Goal: Transaction & Acquisition: Purchase product/service

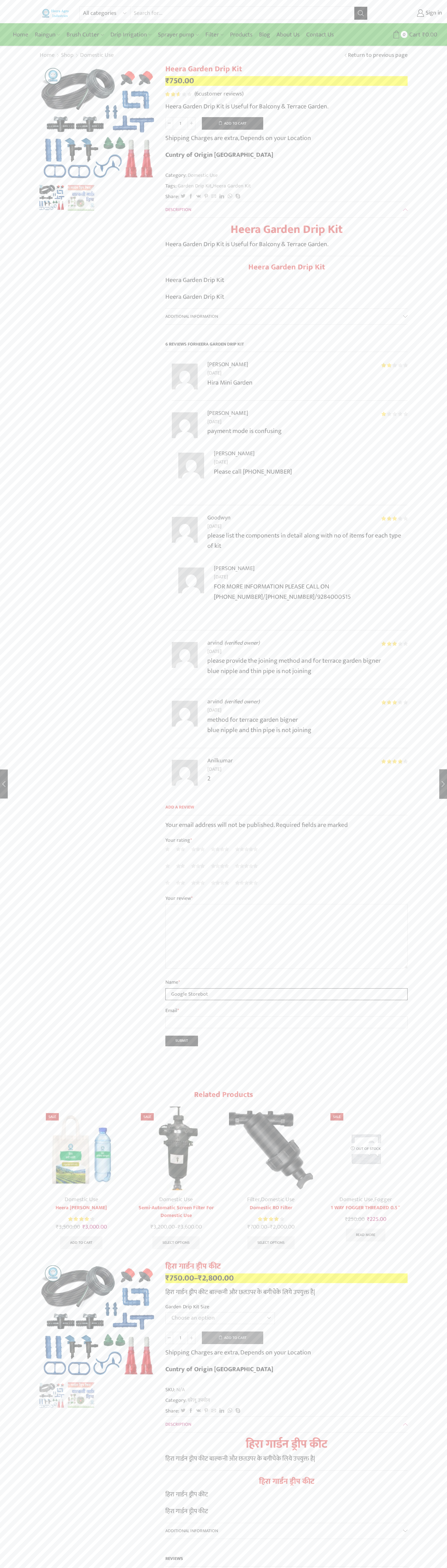
type input "Google Storebot"
click at [233, 123] on button "Add to cart" at bounding box center [232, 123] width 62 height 13
click at [407, 35] on span "Cart" at bounding box center [407, 35] width 13 height 9
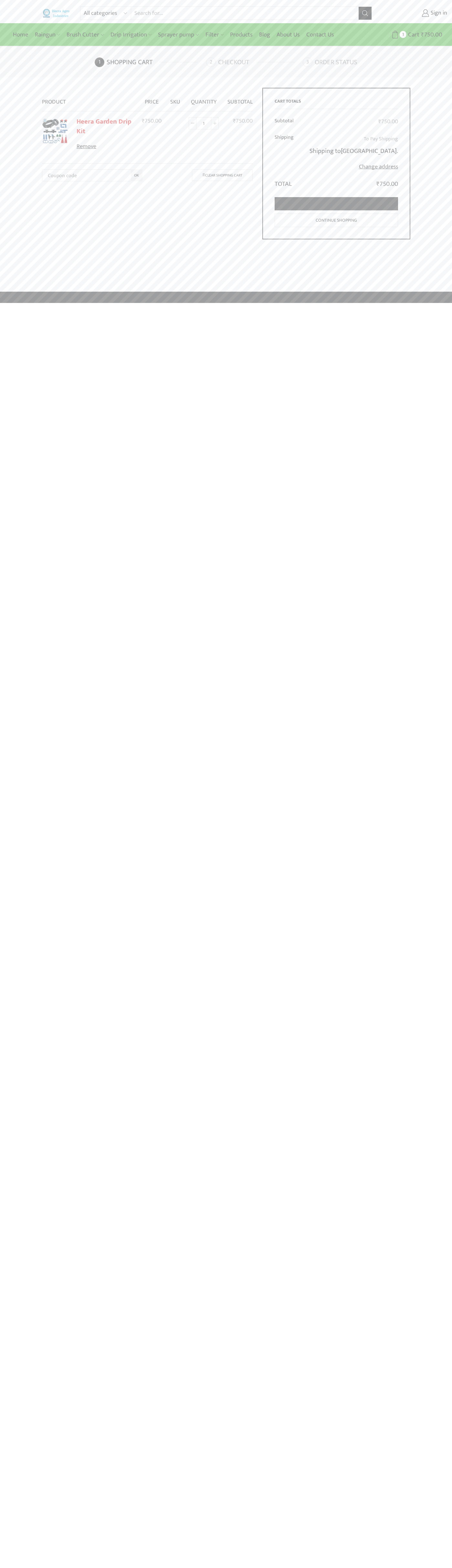
click at [336, 204] on link "Proceed to checkout" at bounding box center [336, 204] width 123 height 13
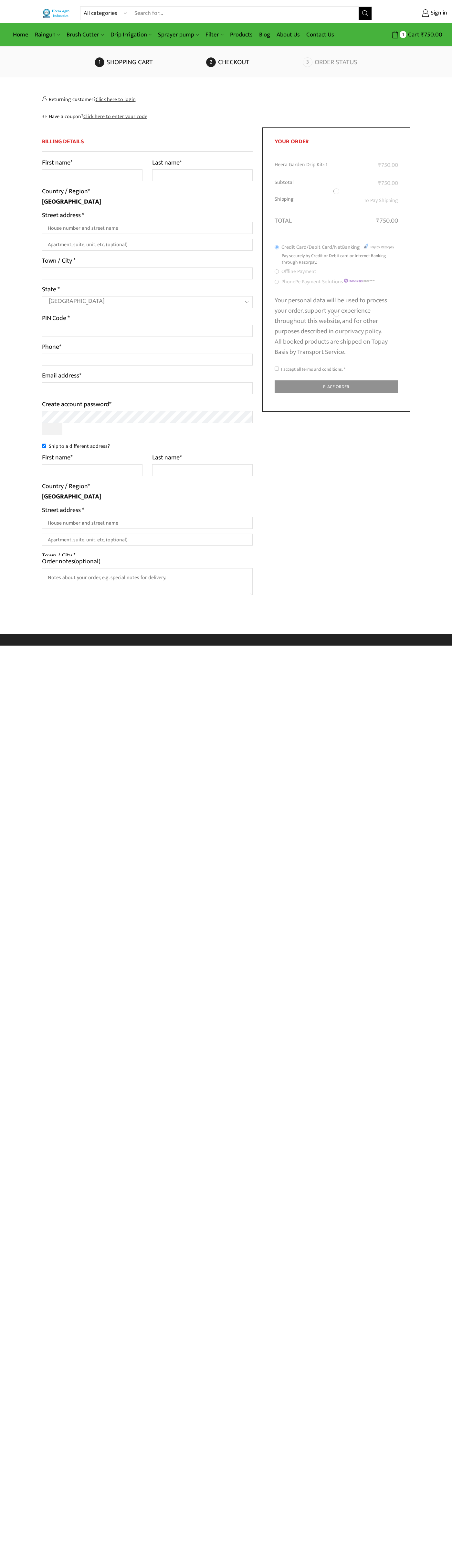
select select "MH"
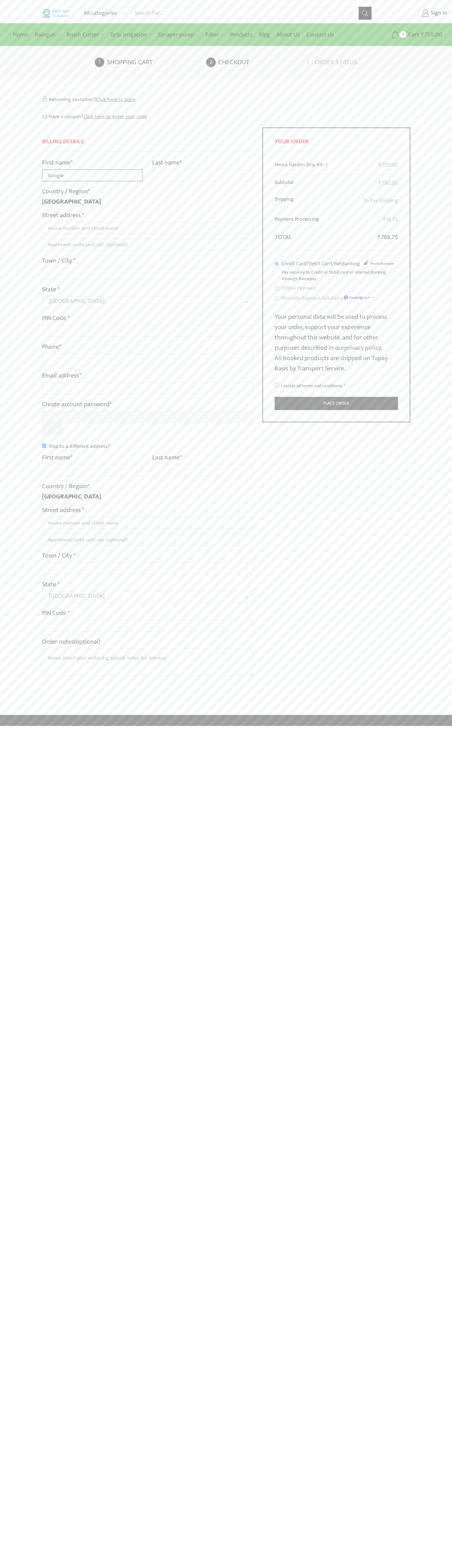
type input "Google"
type input "Storebot"
type input "1600 Amphitheatre Parkway"
type input "First floor"
type input "mountain view"
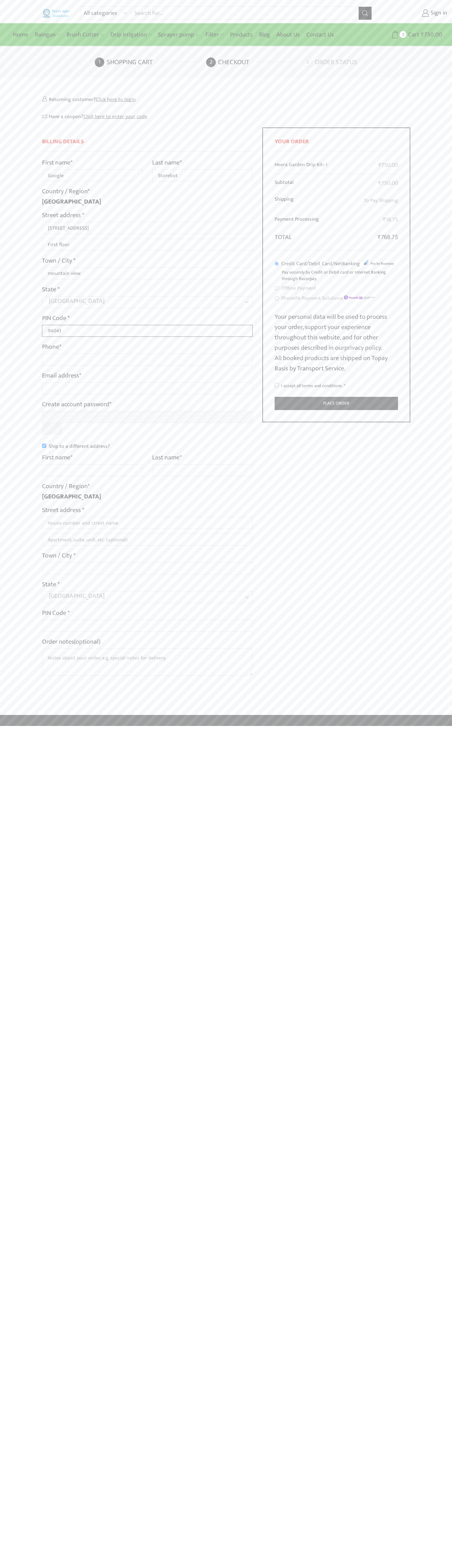
type input "94043"
type input "08067218000"
type input "johnsmith001@storebotmail.joonix.net"
click at [44, 446] on input "Ship to a different address?" at bounding box center [44, 446] width 4 height 4
checkbox input "false"
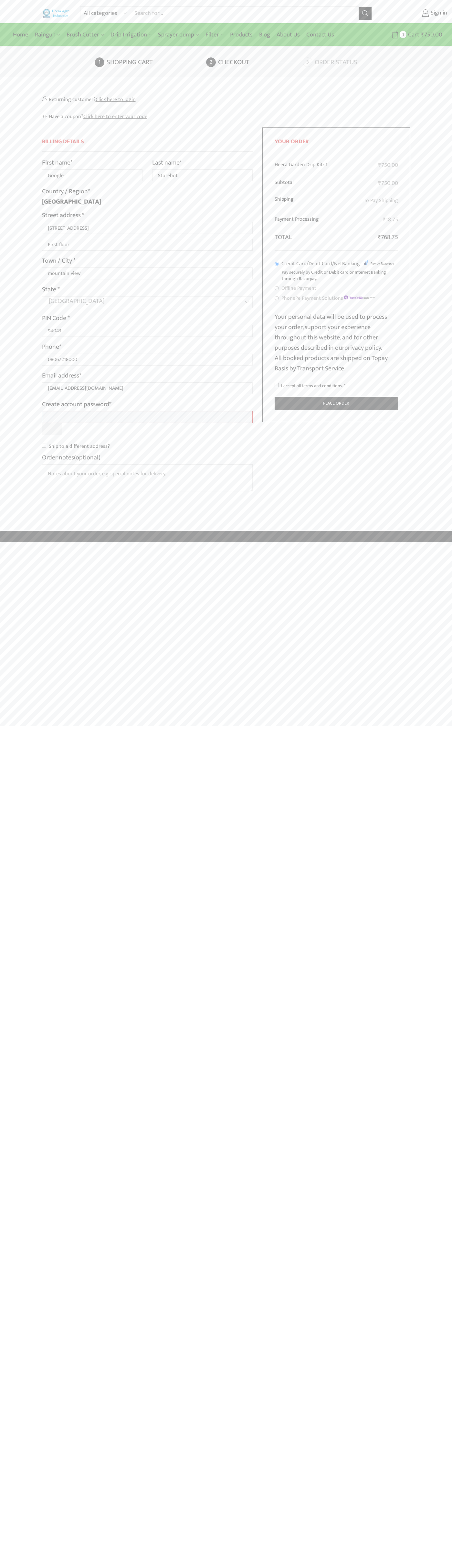
click at [277, 385] on input "I accept all terms and conditions. *" at bounding box center [277, 385] width 4 height 4
checkbox input "true"
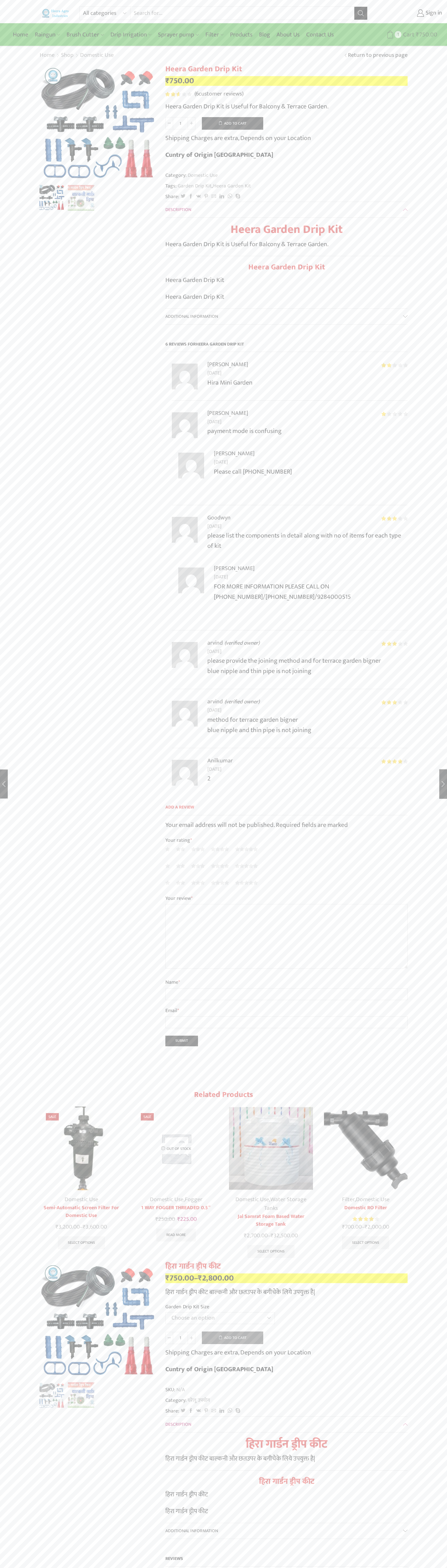
click at [407, 35] on span "Cart" at bounding box center [407, 35] width 13 height 9
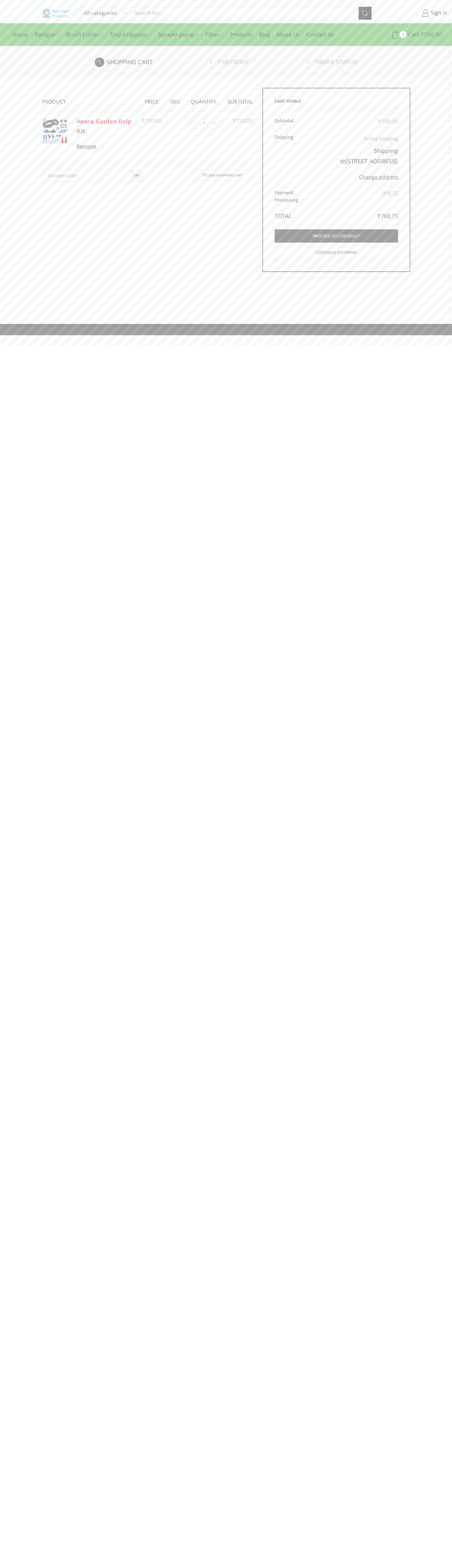
click at [105, 147] on link "Remove" at bounding box center [105, 147] width 57 height 9
